Goal: Task Accomplishment & Management: Complete application form

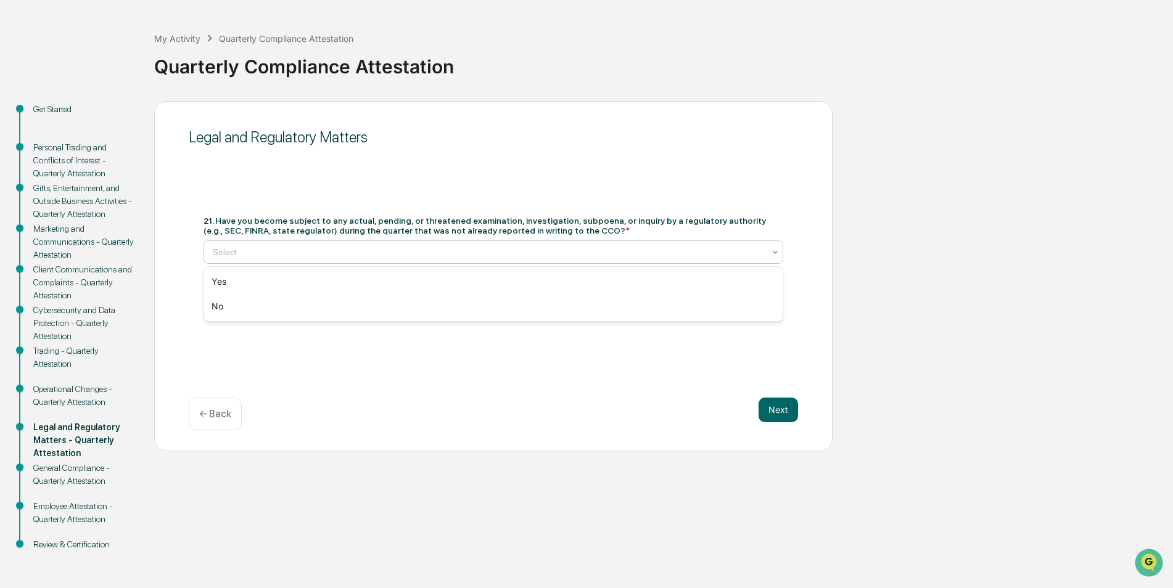
click at [233, 254] on div at bounding box center [488, 252] width 551 height 12
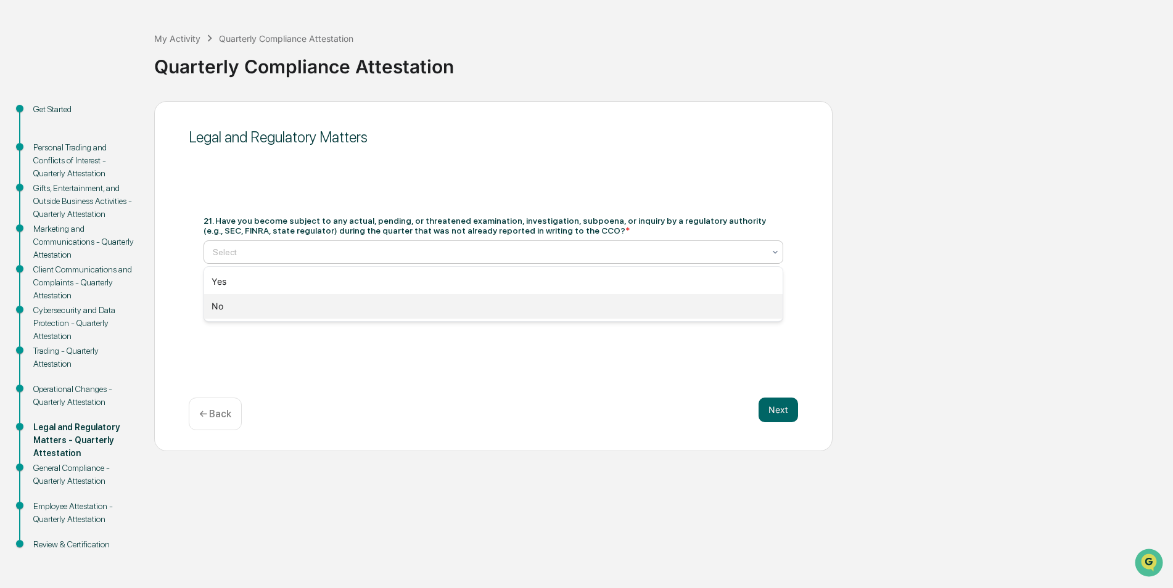
click at [229, 302] on div "No" at bounding box center [493, 306] width 579 height 25
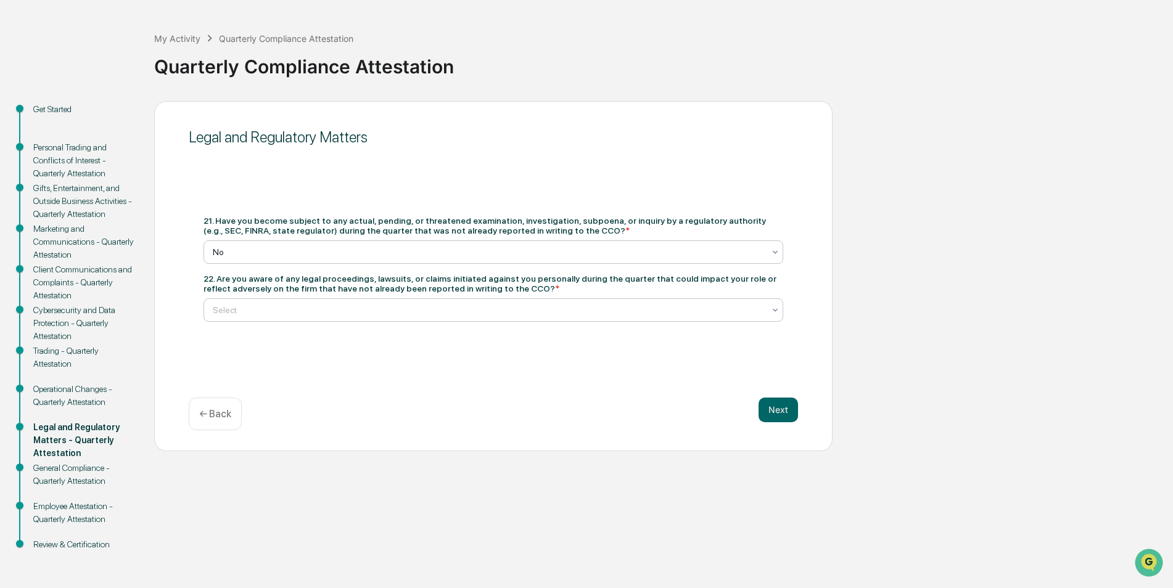
click at [242, 310] on div at bounding box center [488, 310] width 551 height 12
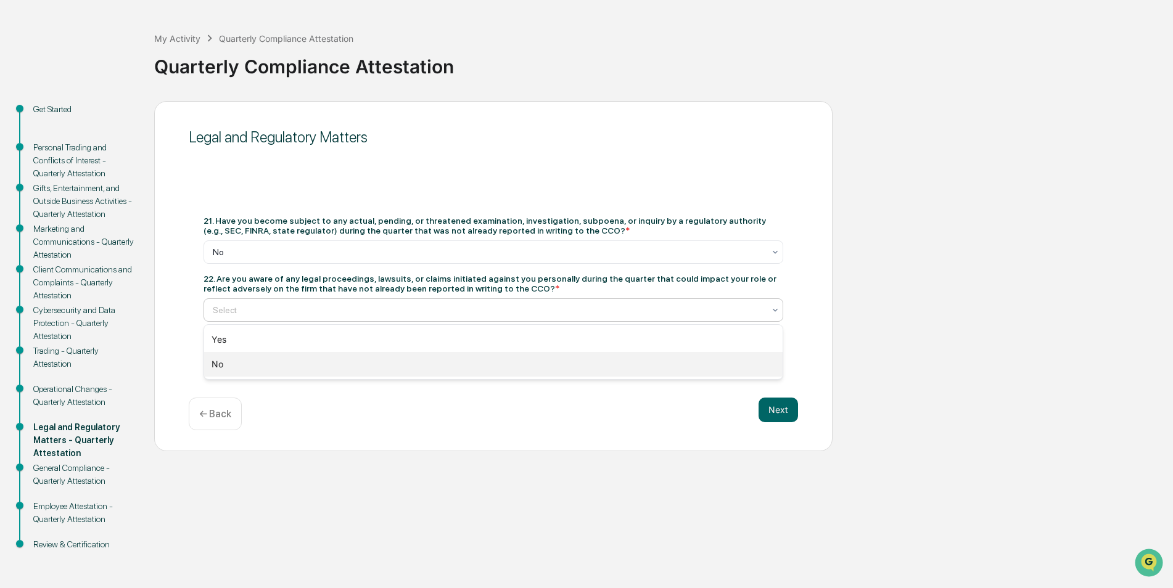
drag, startPoint x: 237, startPoint y: 367, endPoint x: 269, endPoint y: 377, distance: 33.2
click at [237, 368] on div "No" at bounding box center [493, 364] width 579 height 25
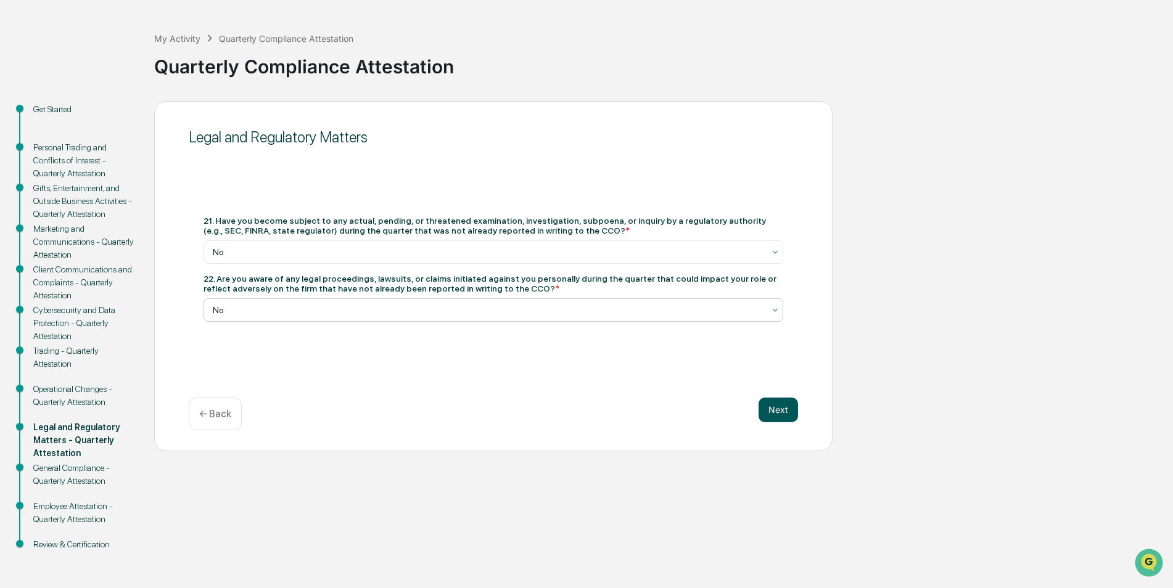
click at [769, 413] on button "Next" at bounding box center [778, 410] width 39 height 25
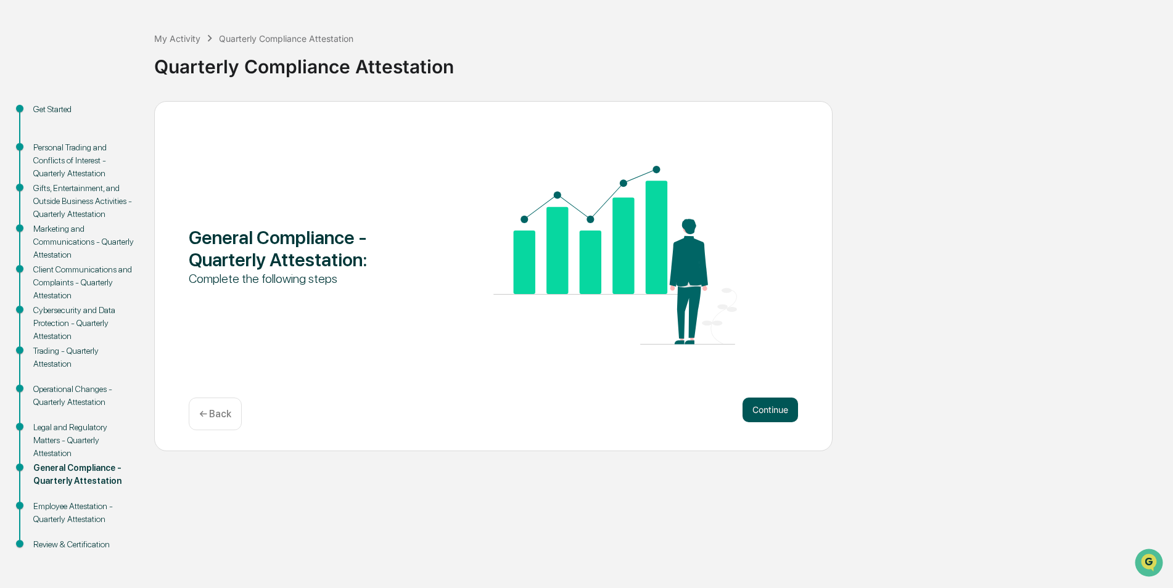
click at [783, 412] on button "Continue" at bounding box center [771, 410] width 56 height 25
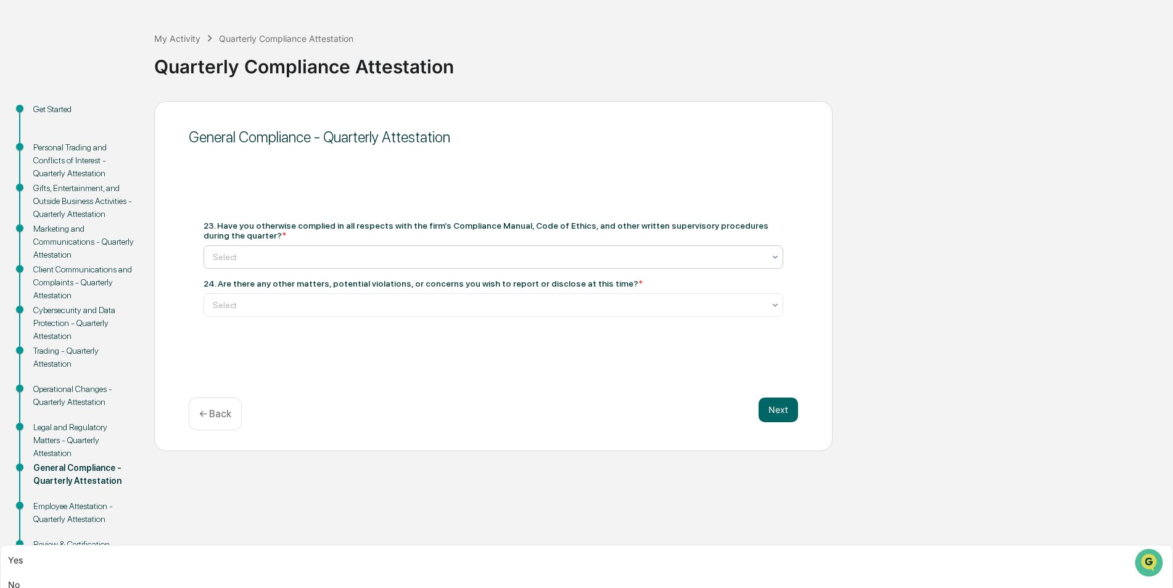
drag, startPoint x: 247, startPoint y: 252, endPoint x: 241, endPoint y: 256, distance: 6.7
click at [246, 252] on div at bounding box center [488, 257] width 551 height 12
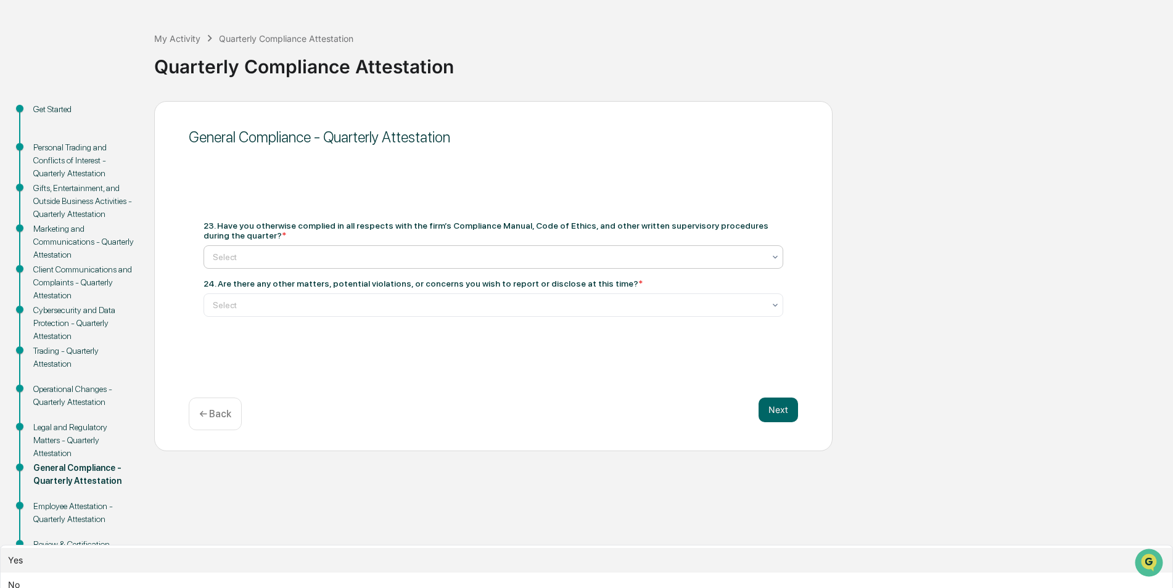
click at [218, 548] on div "Yes" at bounding box center [587, 560] width 1172 height 25
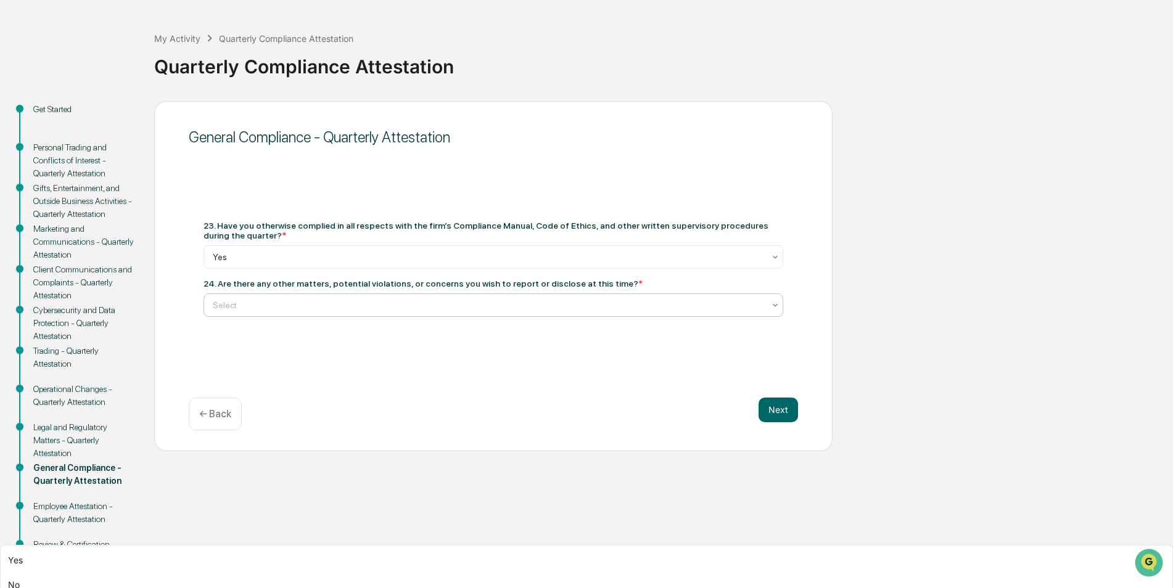
click at [220, 306] on div at bounding box center [488, 305] width 551 height 12
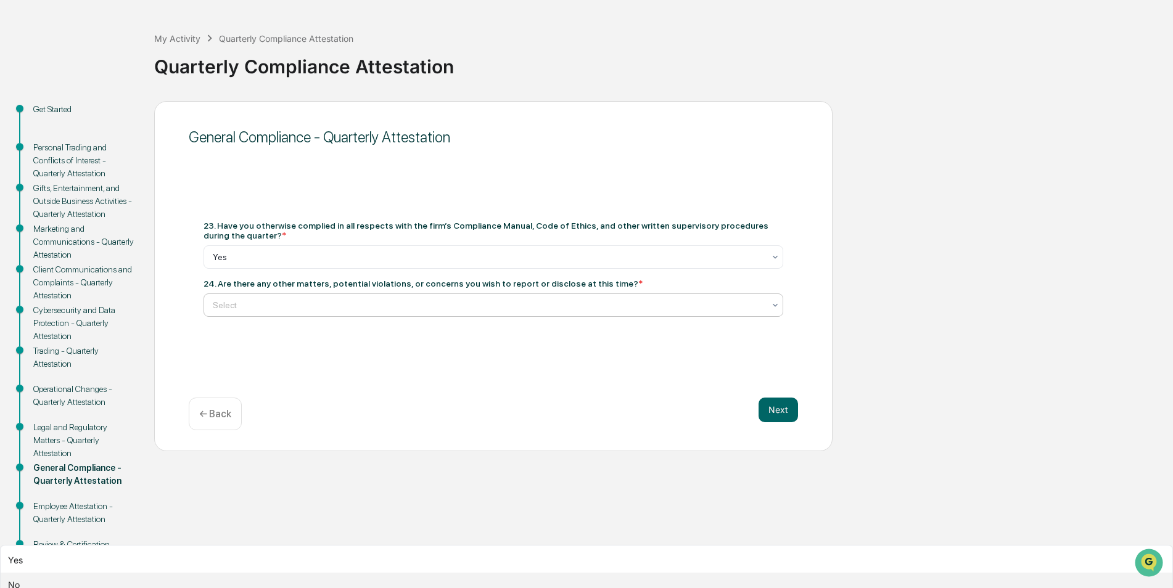
click at [217, 573] on div "No" at bounding box center [587, 585] width 1172 height 25
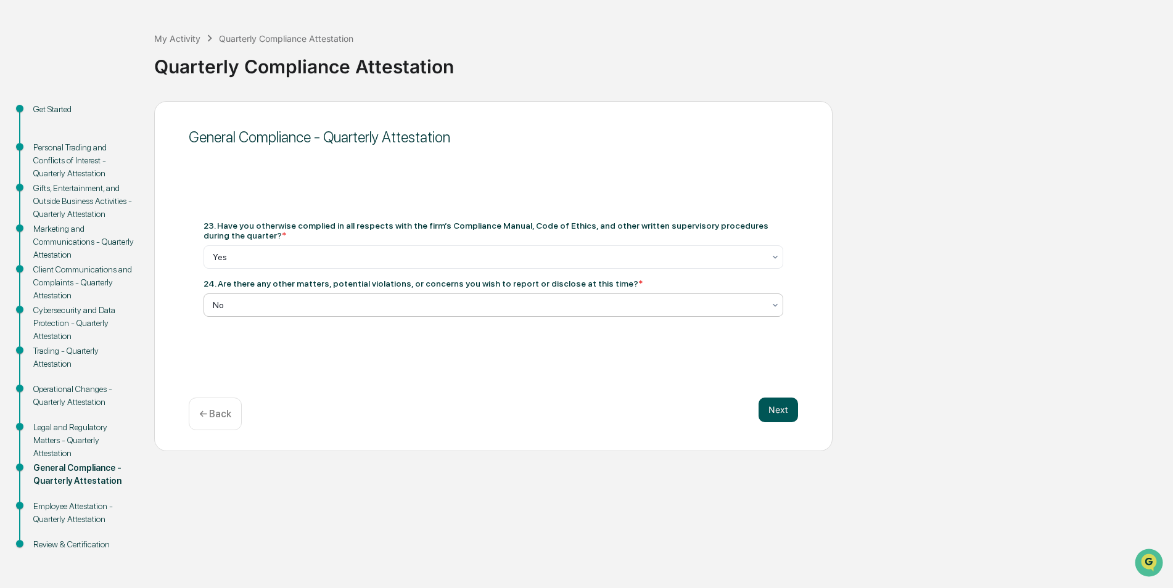
click at [775, 419] on button "Next" at bounding box center [778, 410] width 39 height 25
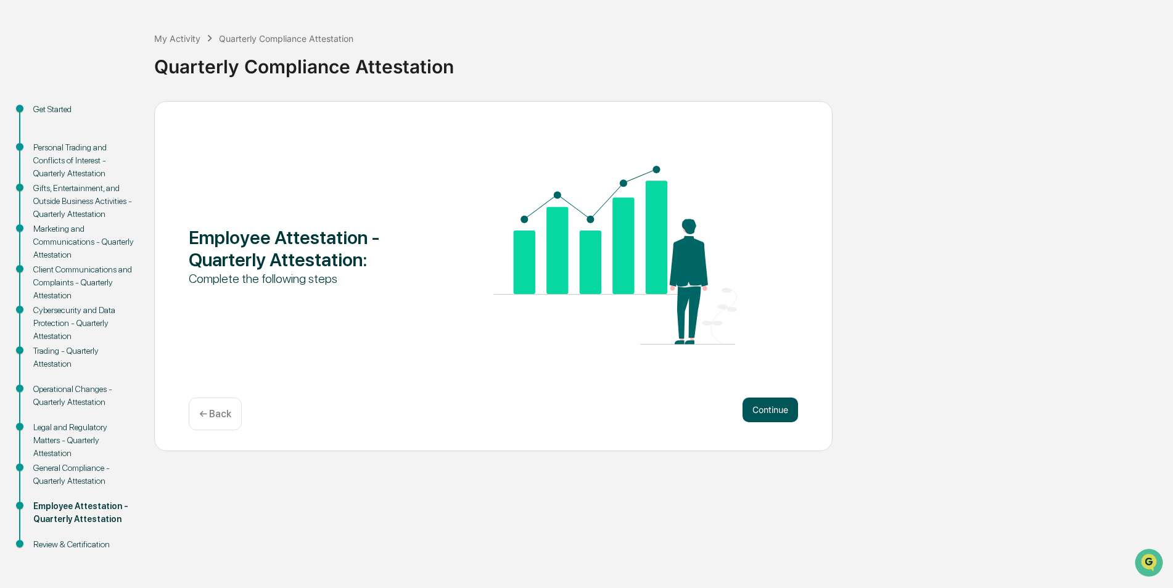
click at [778, 414] on button "Continue" at bounding box center [771, 410] width 56 height 25
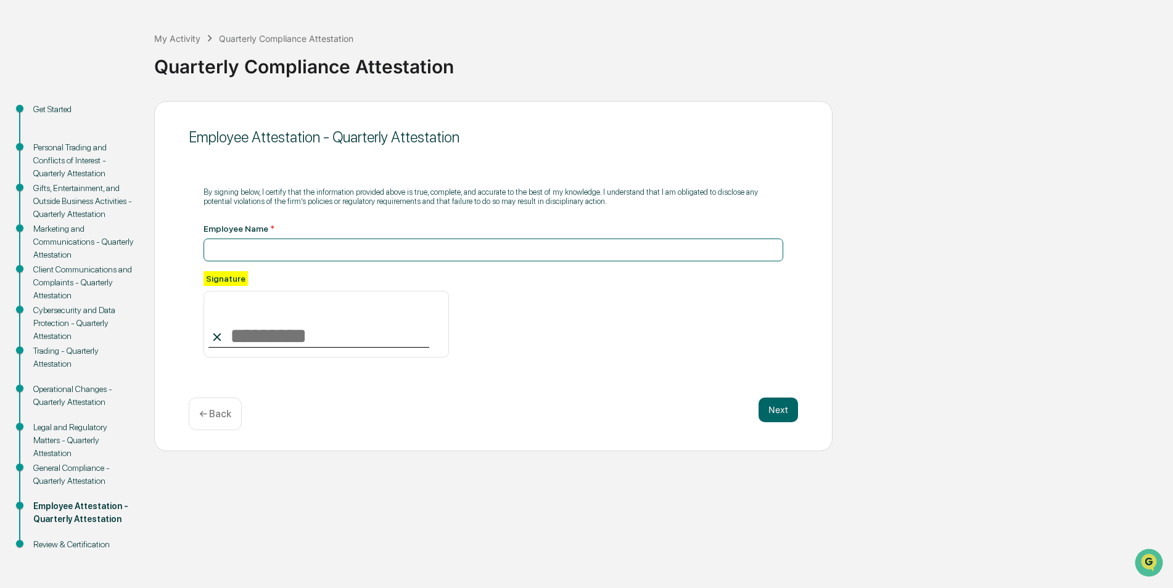
click at [242, 252] on input at bounding box center [494, 250] width 580 height 23
type input "**********"
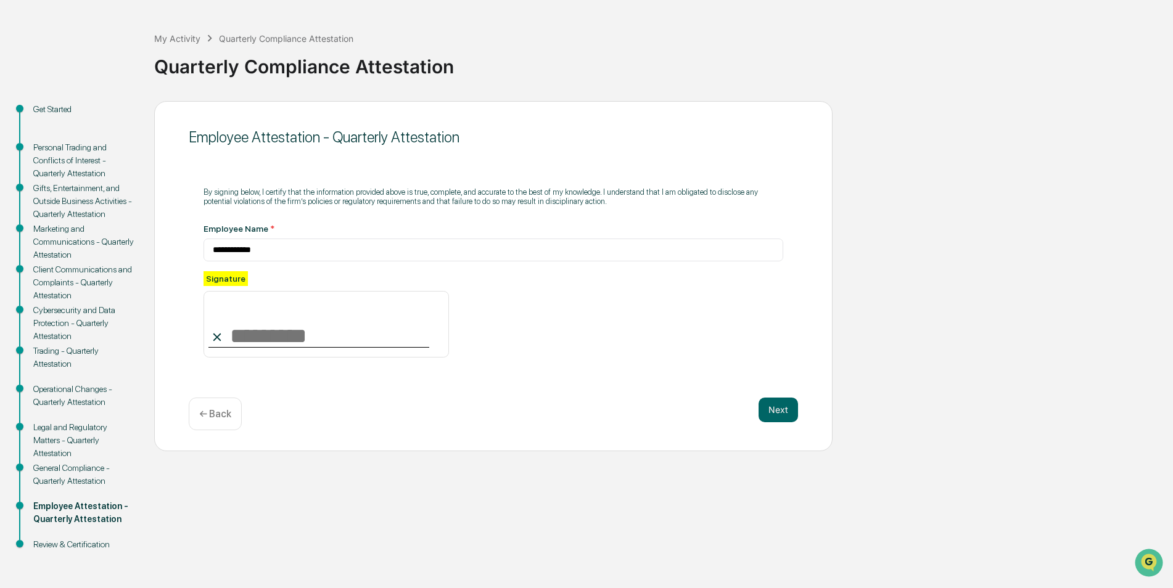
click at [253, 331] on input at bounding box center [326, 324] width 245 height 67
type input "**********"
click at [777, 418] on button "Next" at bounding box center [778, 410] width 39 height 25
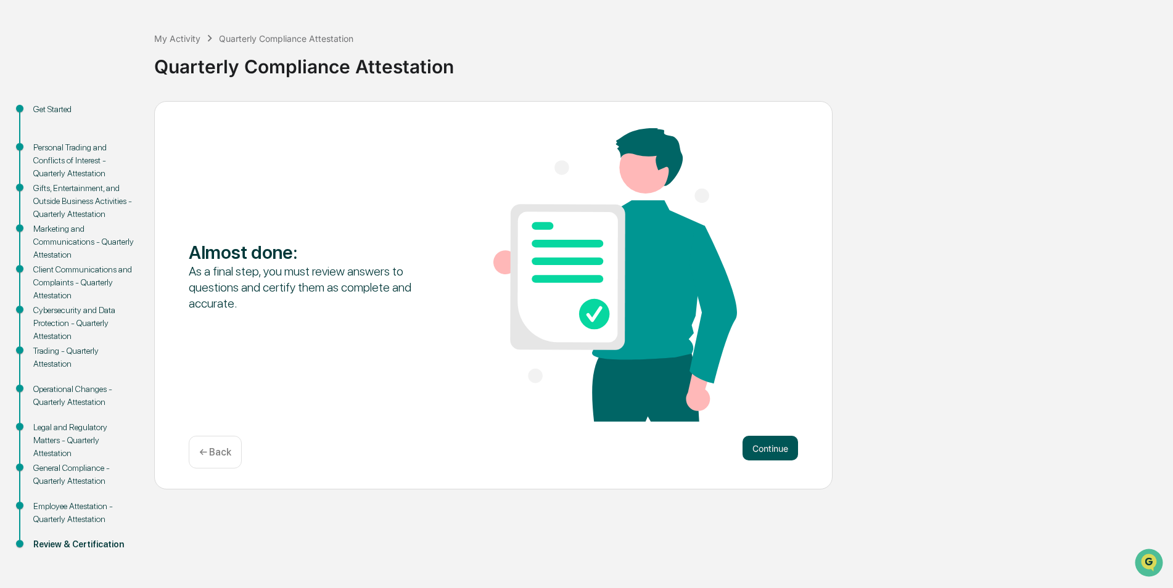
click at [781, 443] on button "Continue" at bounding box center [771, 448] width 56 height 25
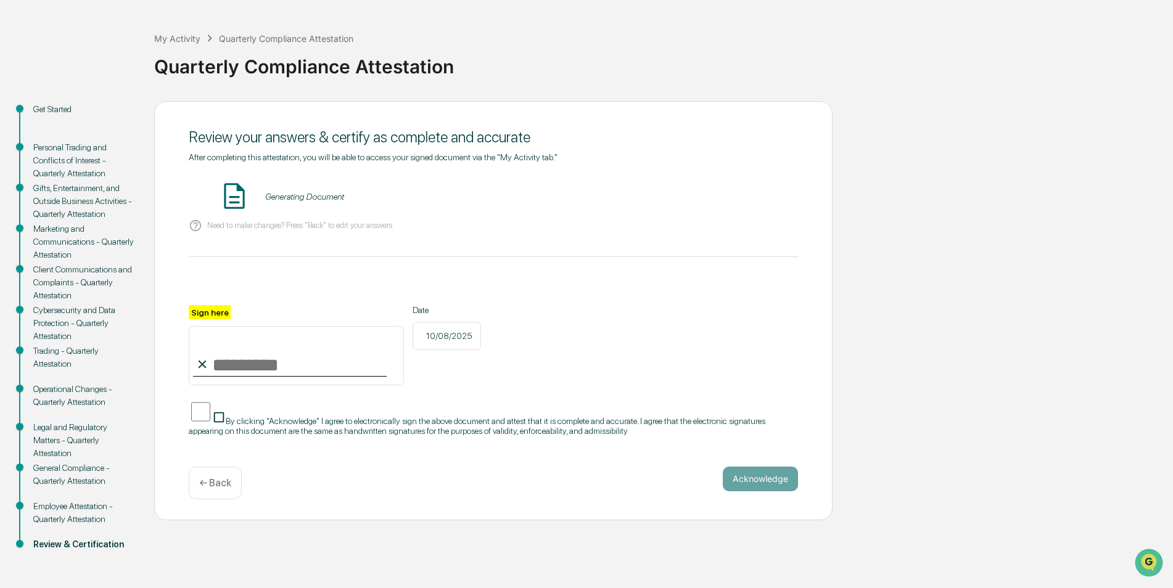
click at [230, 247] on div "After completing this attestation, you will be able to access your signed docum…" at bounding box center [493, 294] width 609 height 284
click at [215, 342] on input "Sign here" at bounding box center [296, 355] width 215 height 59
type input "**********"
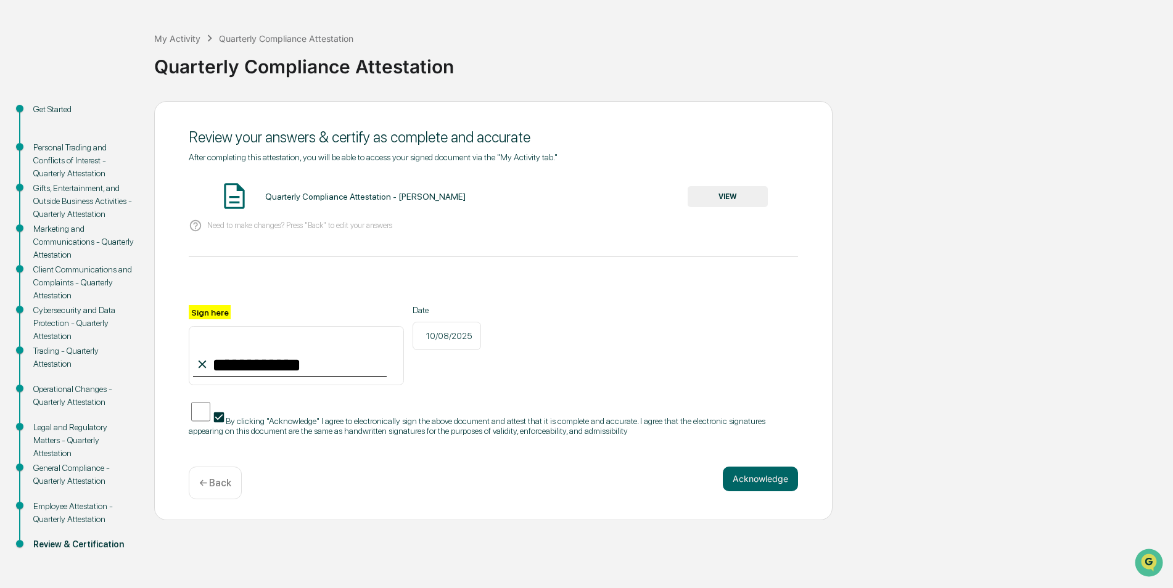
drag, startPoint x: 740, startPoint y: 469, endPoint x: 741, endPoint y: 458, distance: 11.2
click at [741, 458] on div "**********" at bounding box center [493, 310] width 678 height 419
click at [767, 474] on button "Acknowledge" at bounding box center [760, 479] width 75 height 25
click at [320, 194] on div "Quarterly Compliance Attestation - [PERSON_NAME]" at bounding box center [365, 197] width 200 height 10
click at [225, 198] on img at bounding box center [234, 196] width 31 height 31
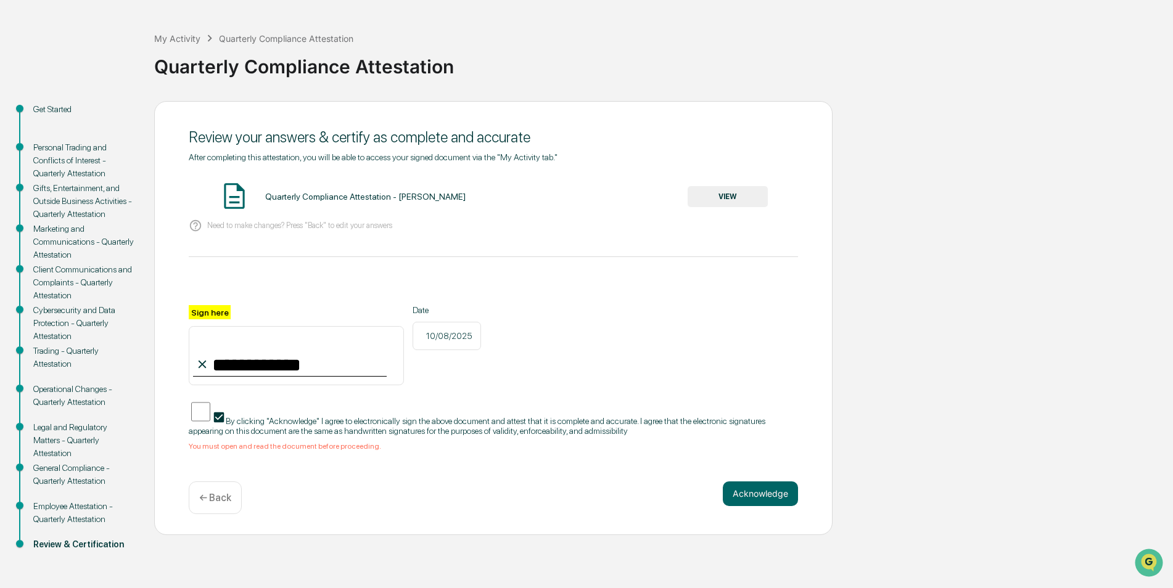
click at [723, 197] on button "VIEW" at bounding box center [728, 196] width 80 height 21
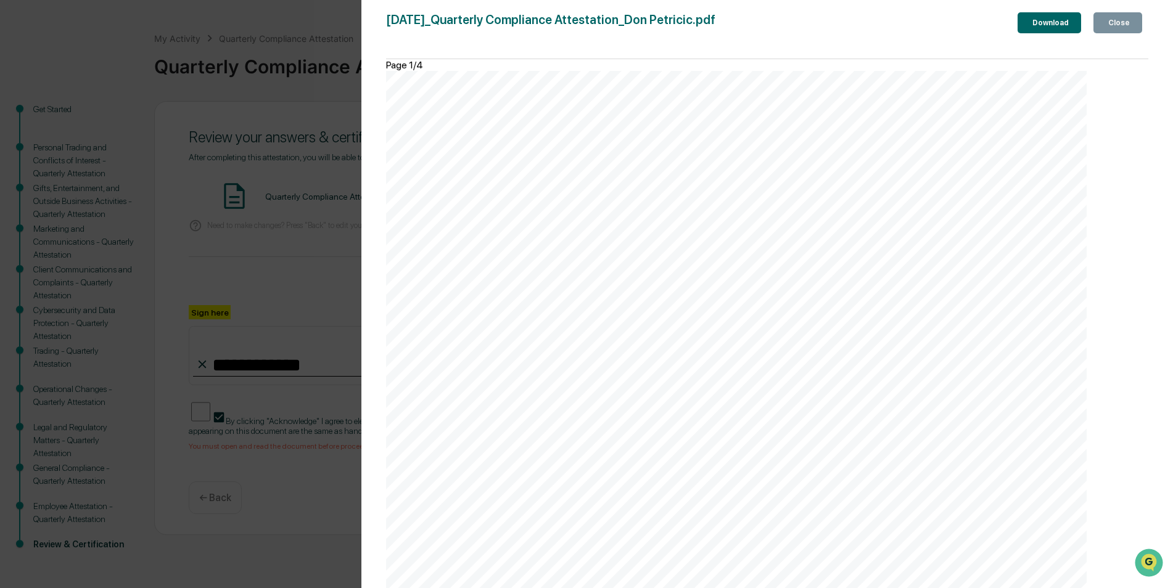
scroll to position [1184, 0]
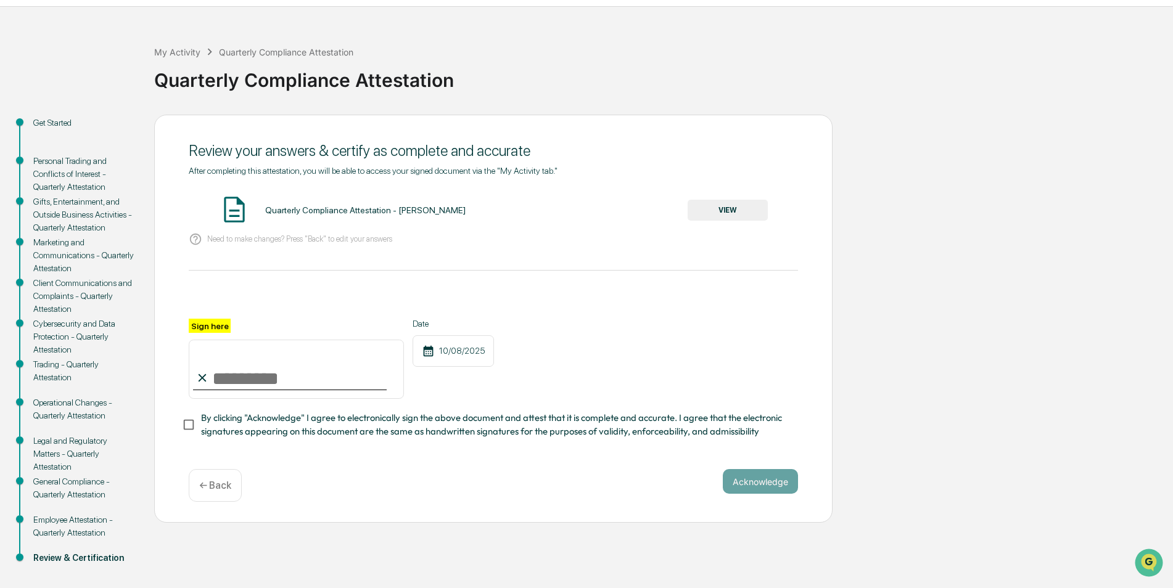
scroll to position [46, 0]
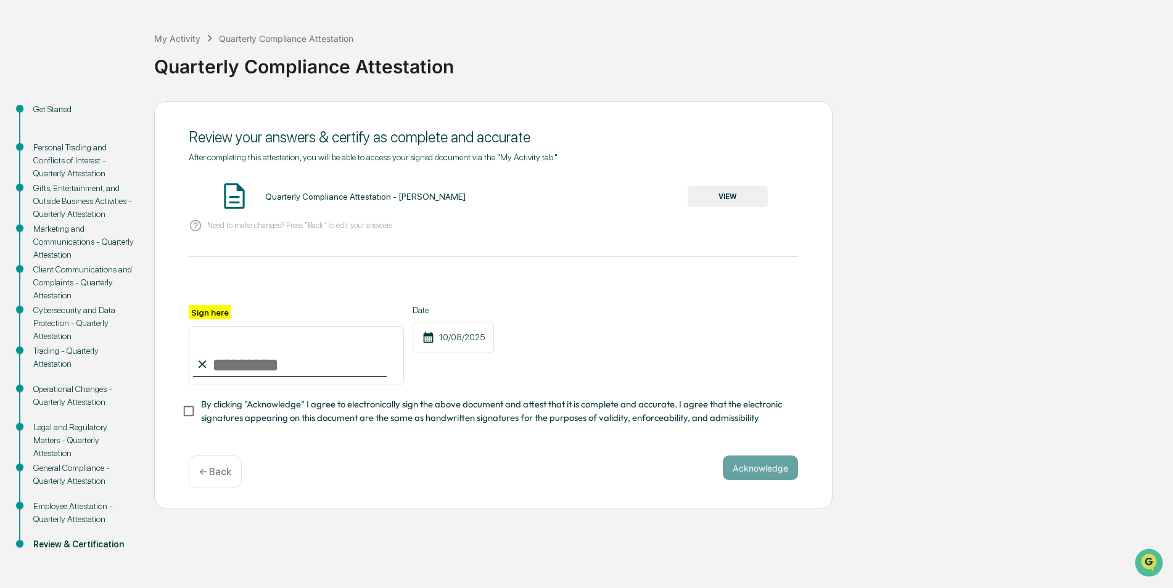
click at [229, 362] on input "Sign here" at bounding box center [296, 355] width 215 height 59
type input "**********"
drag, startPoint x: 756, startPoint y: 477, endPoint x: 720, endPoint y: 474, distance: 35.2
click at [755, 477] on button "Acknowledge" at bounding box center [760, 468] width 75 height 25
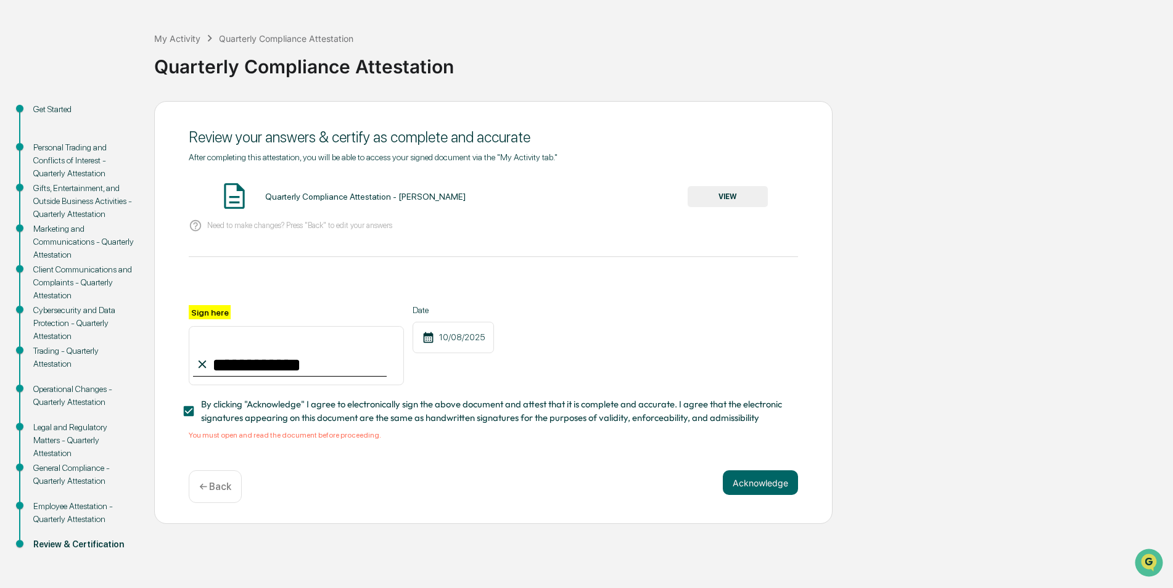
click at [721, 196] on button "VIEW" at bounding box center [728, 196] width 80 height 21
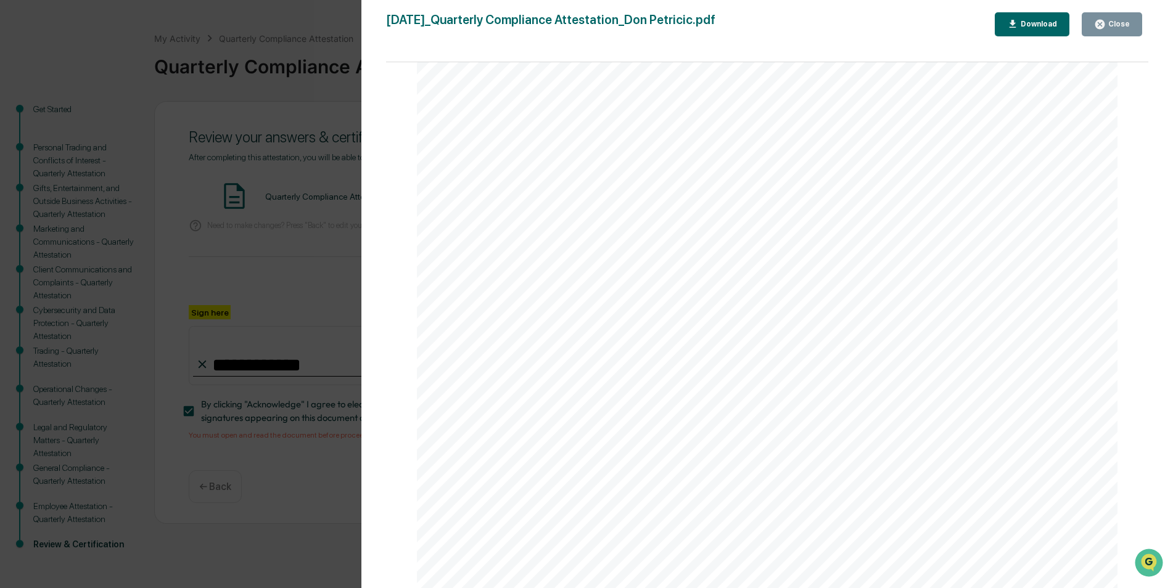
scroll to position [3589, 0]
click at [1098, 27] on icon "button" at bounding box center [1100, 25] width 12 height 12
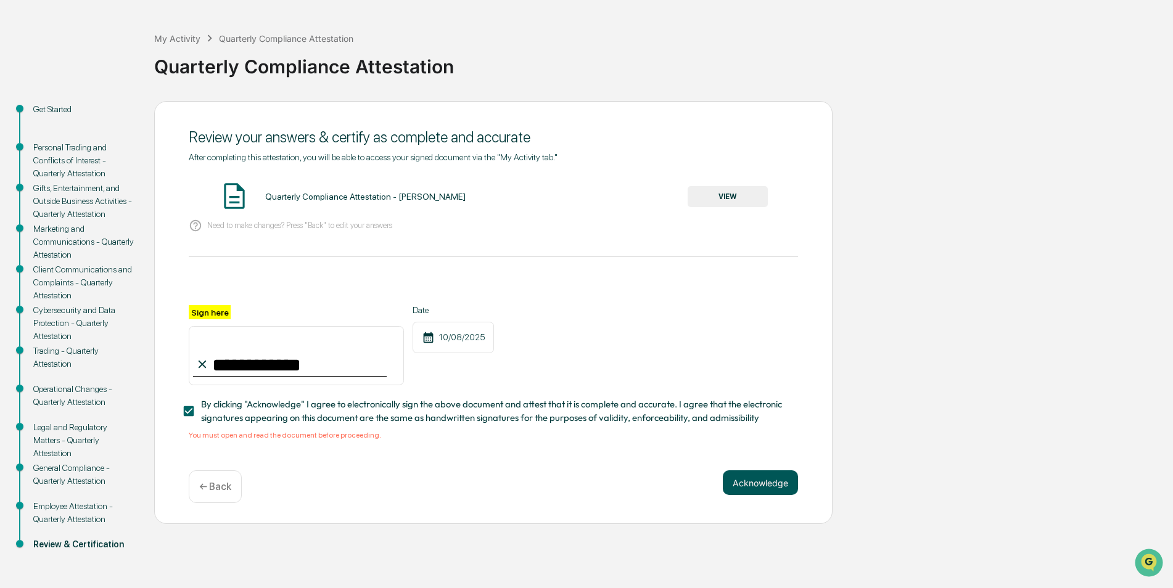
click at [764, 490] on button "Acknowledge" at bounding box center [760, 483] width 75 height 25
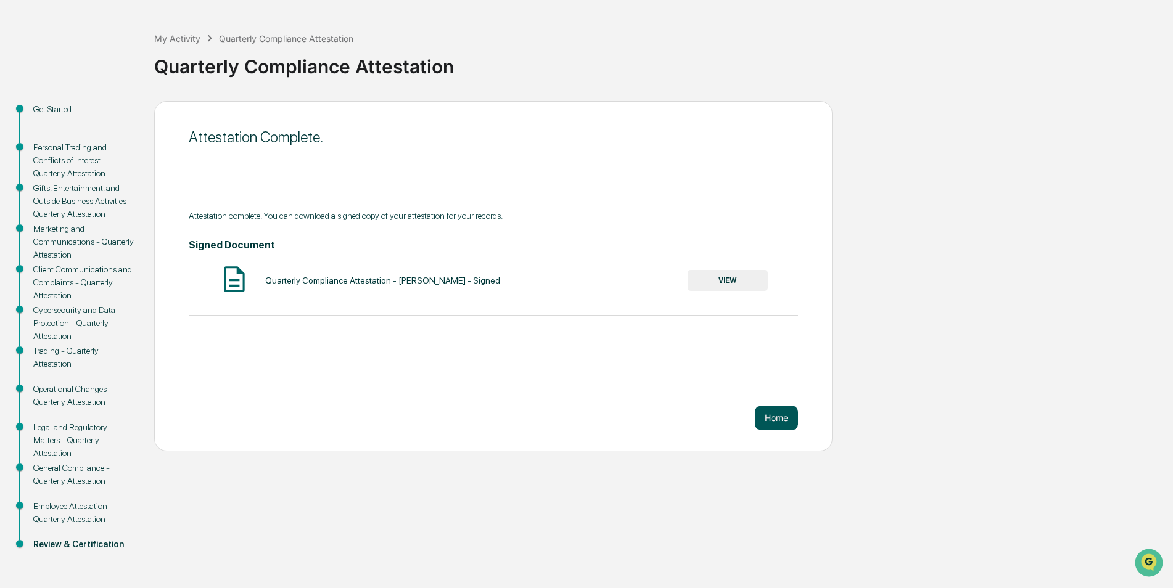
click at [768, 419] on button "Home" at bounding box center [776, 418] width 43 height 25
